Goal: Find specific page/section: Find specific page/section

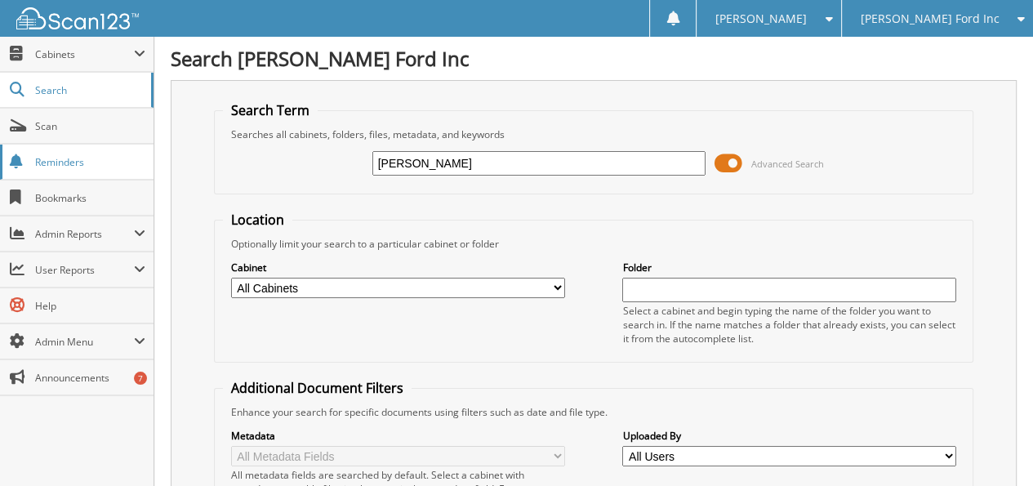
type input "[PERSON_NAME]"
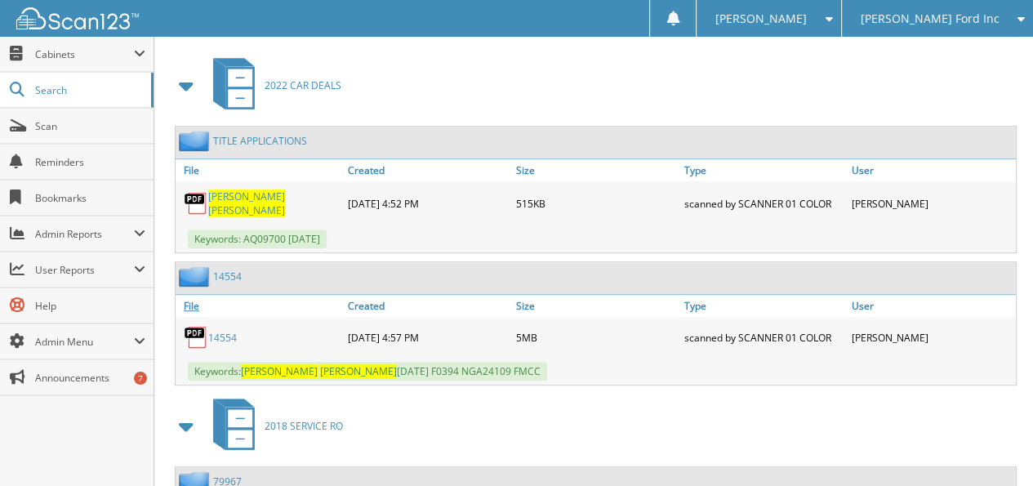
scroll to position [735, 0]
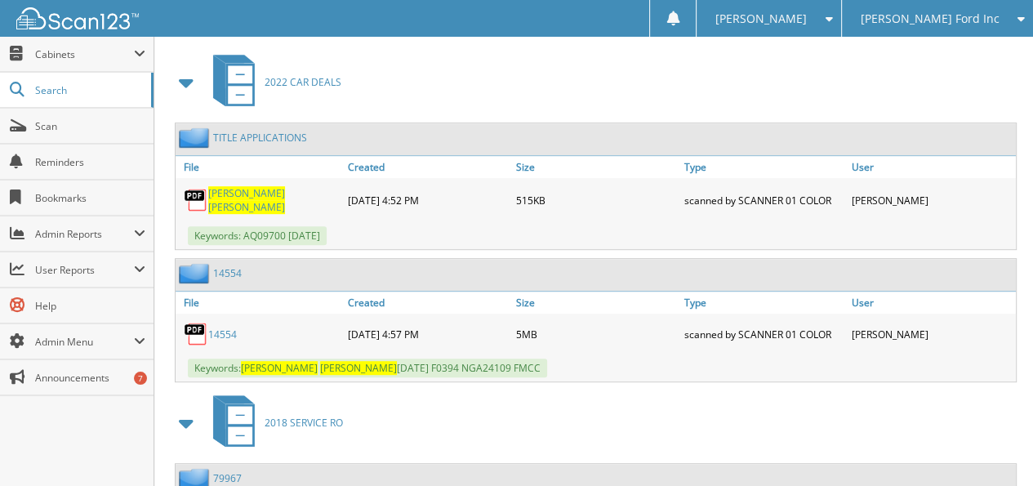
click at [234, 186] on span "[PERSON_NAME]" at bounding box center [246, 193] width 77 height 14
click at [220, 328] on link "14554" at bounding box center [222, 335] width 29 height 14
